Goal: Transaction & Acquisition: Purchase product/service

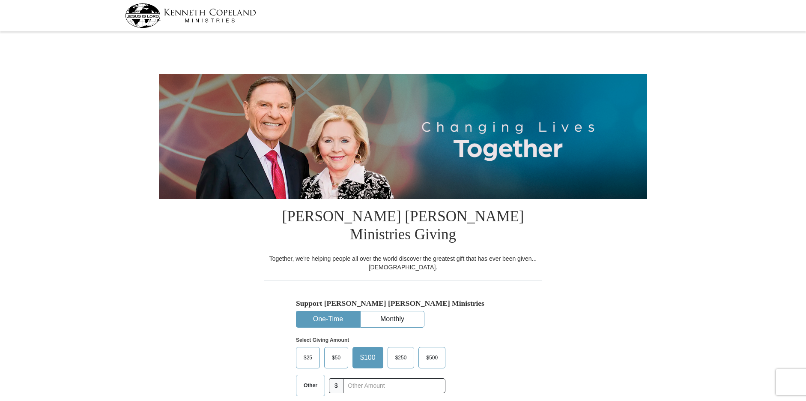
select select "[GEOGRAPHIC_DATA]"
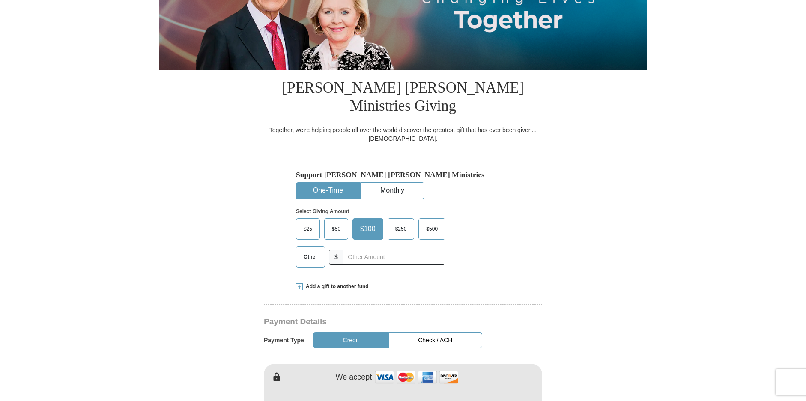
click at [454, 332] on button "Check / ACH" at bounding box center [436, 340] width 94 height 16
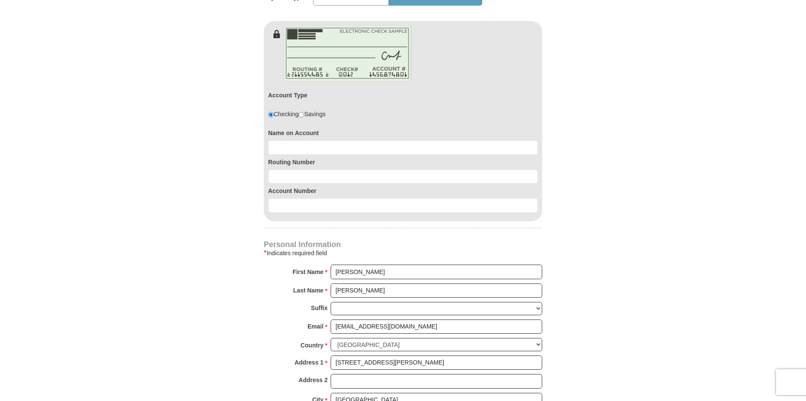
scroll to position [471, 0]
click at [344, 140] on input at bounding box center [403, 147] width 270 height 15
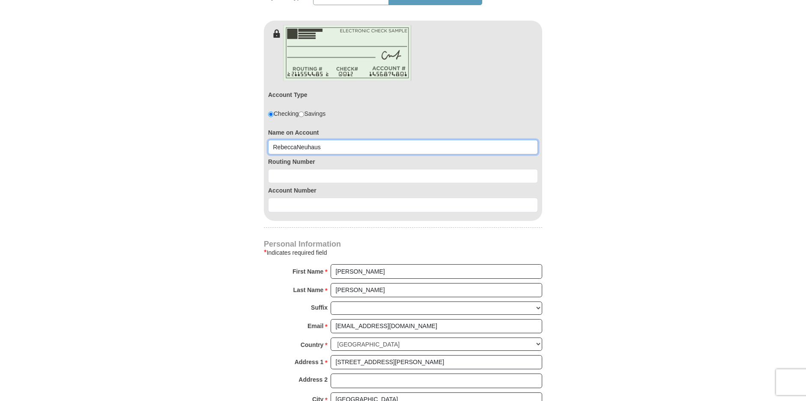
click at [296, 140] on input "RebeccaNeuhaus" at bounding box center [403, 147] width 270 height 15
click at [330, 140] on input "[PERSON_NAME]" at bounding box center [403, 147] width 270 height 15
click at [331, 154] on div "Routing Number" at bounding box center [403, 168] width 270 height 29
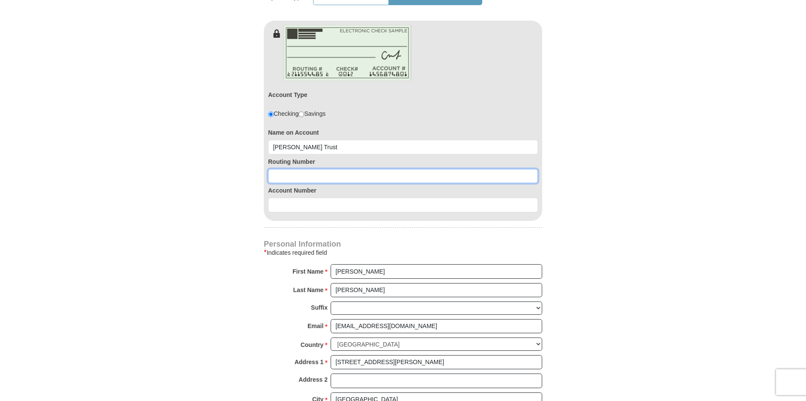
click at [329, 169] on input at bounding box center [403, 176] width 270 height 15
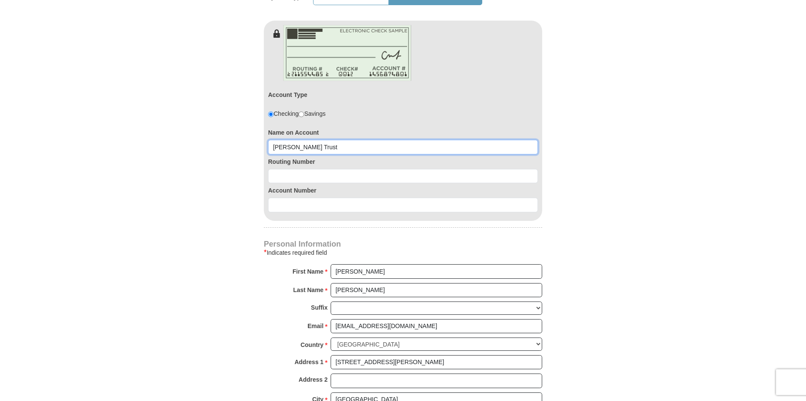
click at [366, 140] on input "[PERSON_NAME] Trust" at bounding box center [403, 147] width 270 height 15
type input "[PERSON_NAME]"
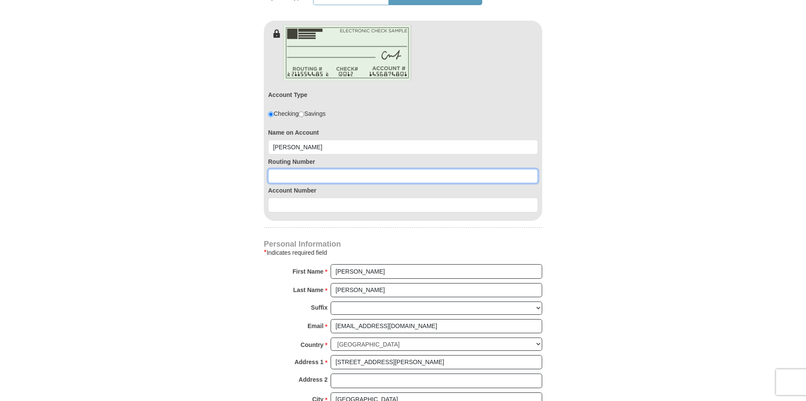
click at [320, 169] on input at bounding box center [403, 176] width 270 height 15
click at [655, 400] on html "[PERSON_NAME] [PERSON_NAME] Ministries Giving Together, we're helping people al…" at bounding box center [403, 354] width 806 height 1650
drag, startPoint x: 204, startPoint y: 132, endPoint x: 213, endPoint y: 132, distance: 9.4
click at [204, 132] on form "[PERSON_NAME] [PERSON_NAME] Ministries Giving Together, we're helping people al…" at bounding box center [403, 92] width 488 height 1059
click at [295, 169] on input "1140000" at bounding box center [403, 176] width 270 height 15
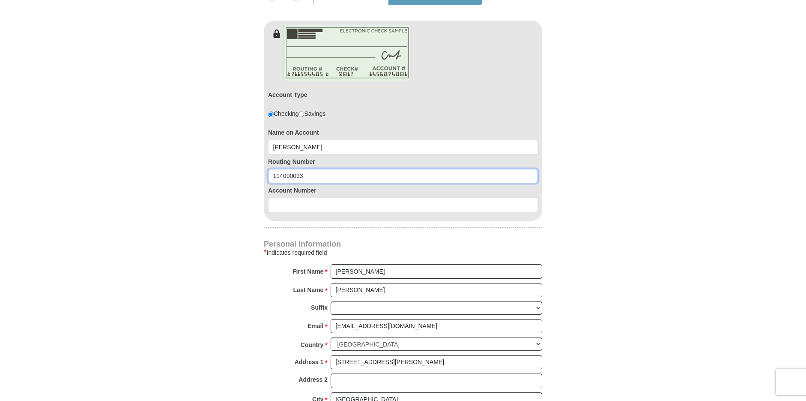
type input "114000093"
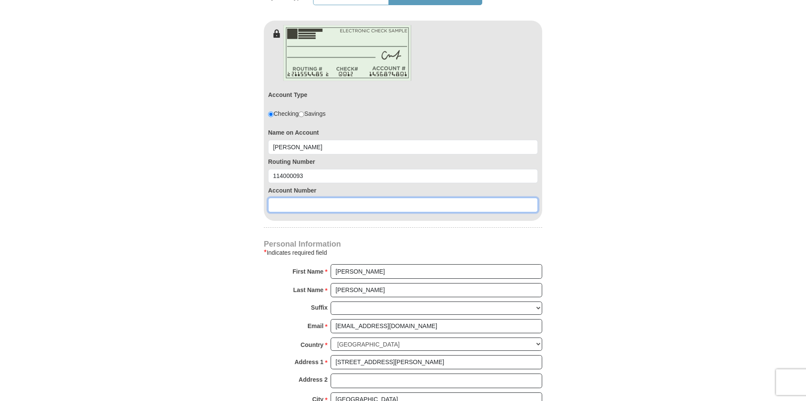
click at [308, 197] on input at bounding box center [403, 204] width 270 height 15
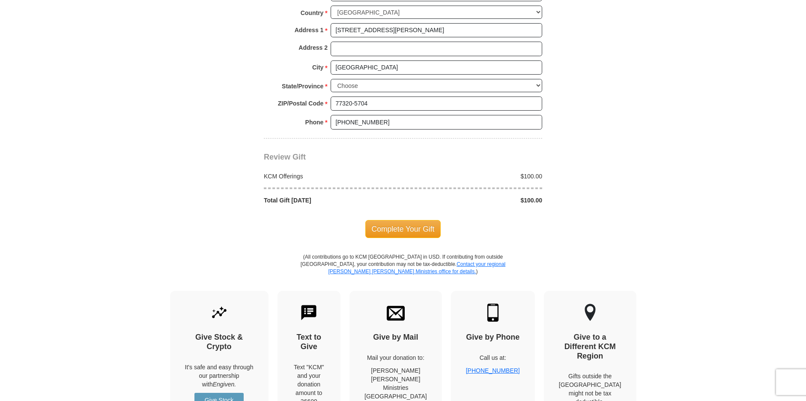
scroll to position [814, 0]
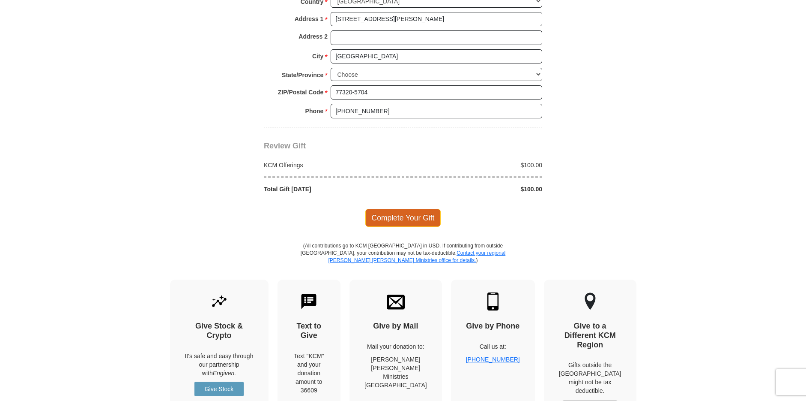
type input "670405373"
click at [403, 209] on span "Complete Your Gift" at bounding box center [403, 218] width 76 height 18
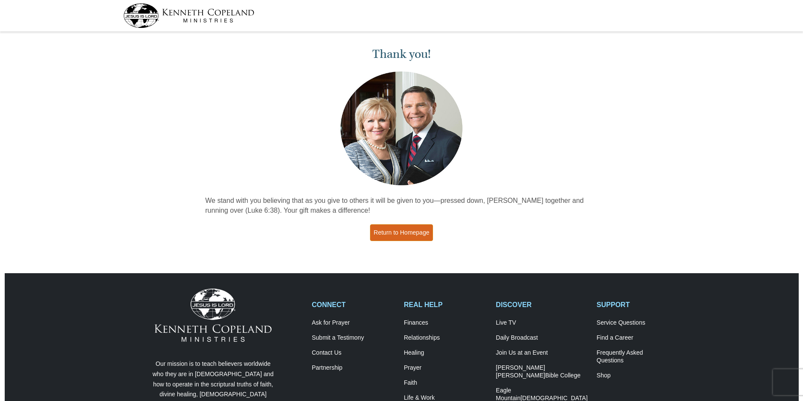
click at [419, 233] on link "Return to Homepage" at bounding box center [401, 232] width 63 height 17
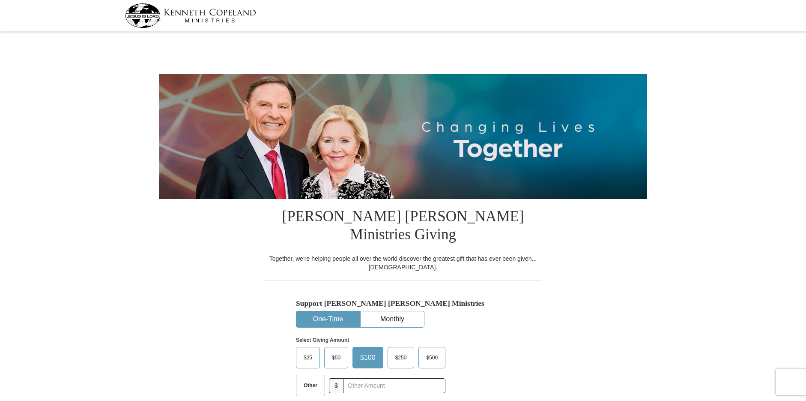
select select "[GEOGRAPHIC_DATA]"
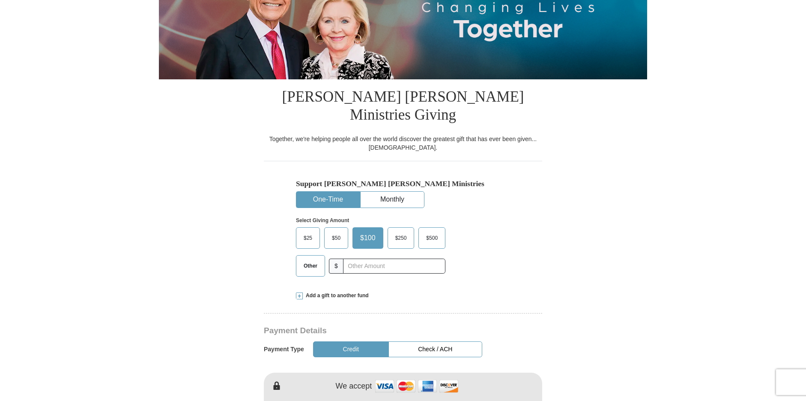
scroll to position [214, 0]
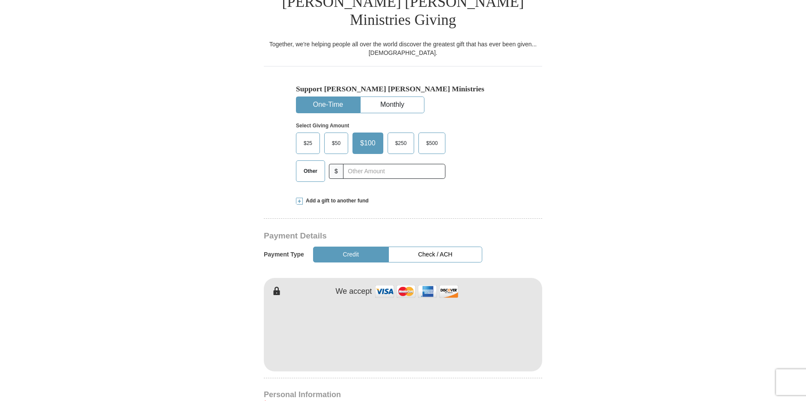
click at [299, 197] on span at bounding box center [299, 200] width 7 height 7
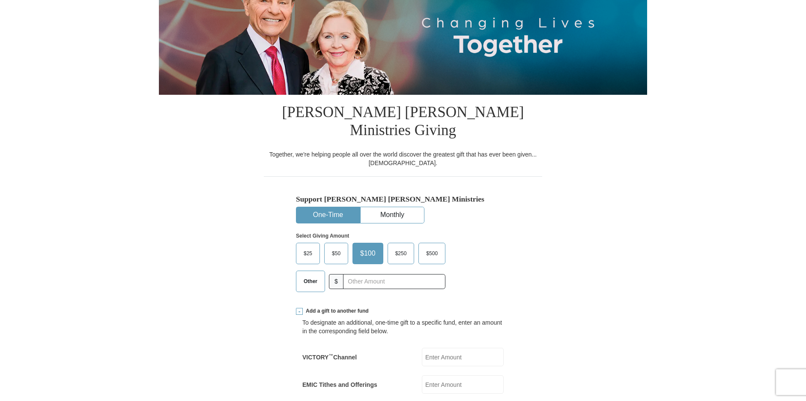
scroll to position [0, 0]
